Goal: Manage account settings

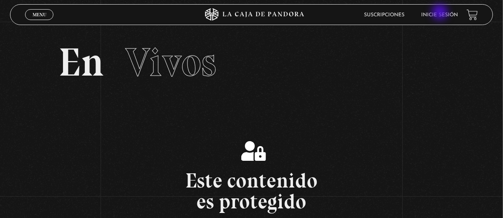
click at [441, 13] on link "Inicie sesión" at bounding box center [440, 15] width 37 height 5
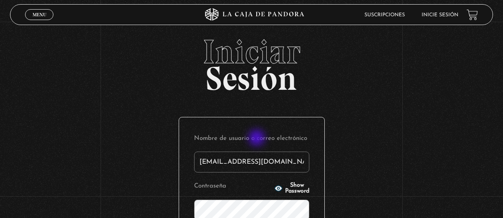
scroll to position [167, 0]
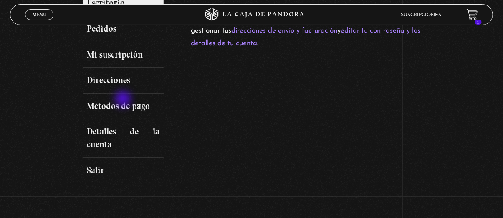
scroll to position [167, 0]
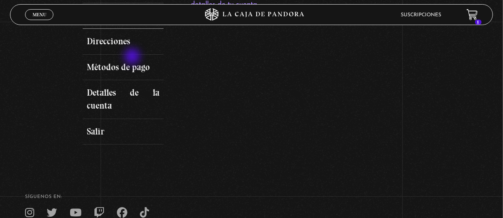
click at [133, 29] on link "Mi suscripción" at bounding box center [123, 16] width 81 height 26
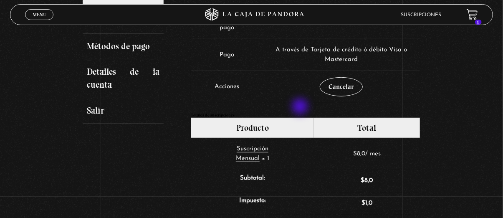
scroll to position [167, 0]
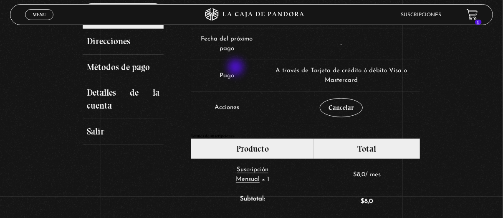
click at [237, 60] on td "Fecha del próximo pago" at bounding box center [226, 44] width 71 height 32
click at [238, 60] on td "Fecha del próximo pago" at bounding box center [226, 44] width 71 height 32
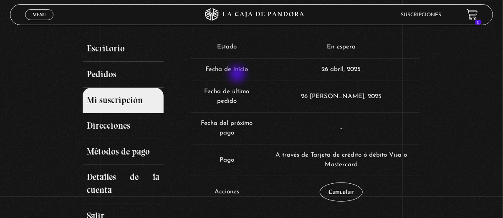
scroll to position [0, 0]
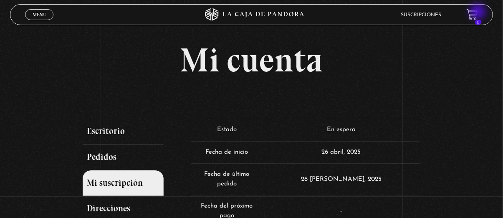
click at [477, 13] on icon at bounding box center [472, 14] width 10 height 10
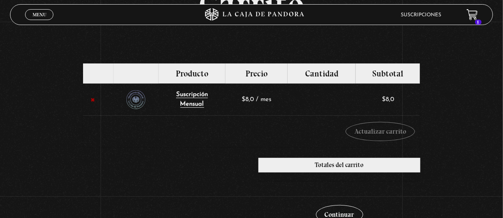
scroll to position [84, 0]
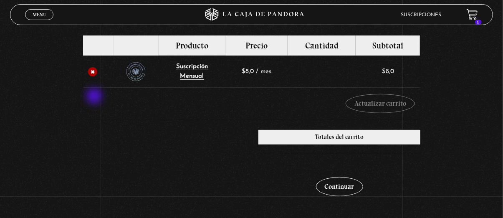
click at [95, 77] on link "×" at bounding box center [93, 72] width 10 height 10
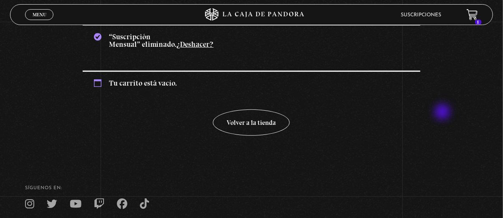
scroll to position [96, 0]
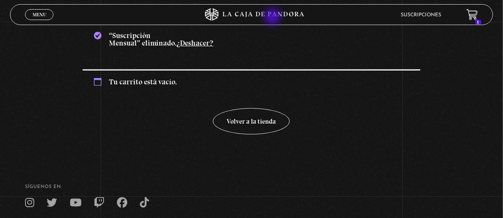
click at [274, 18] on icon at bounding box center [251, 14] width 151 height 13
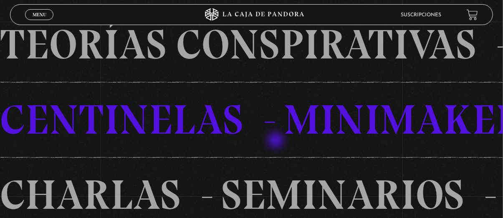
scroll to position [501, 0]
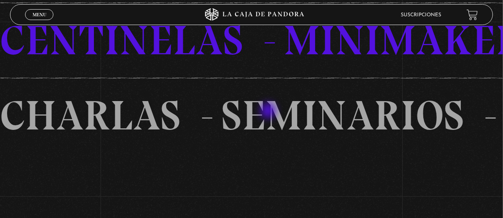
click at [269, 112] on li "SEMINARIOS" at bounding box center [363, 115] width 284 height 75
click at [46, 14] on span "Menu" at bounding box center [40, 14] width 14 height 5
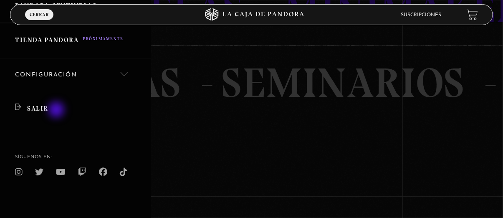
scroll to position [585, 0]
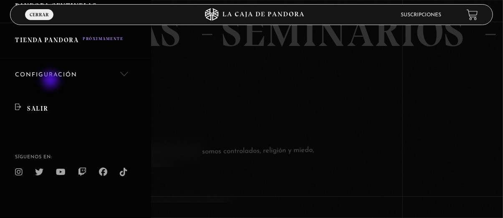
click at [51, 92] on link "Salir" at bounding box center [75, 109] width 151 height 34
